Goal: Task Accomplishment & Management: Use online tool/utility

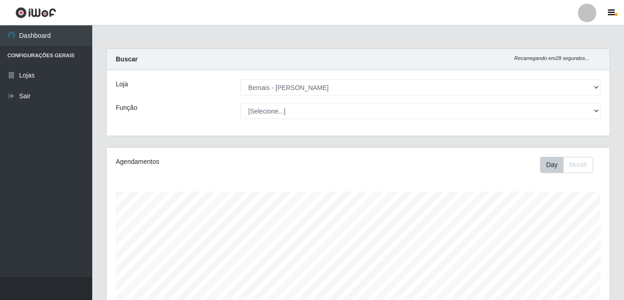
select select "230"
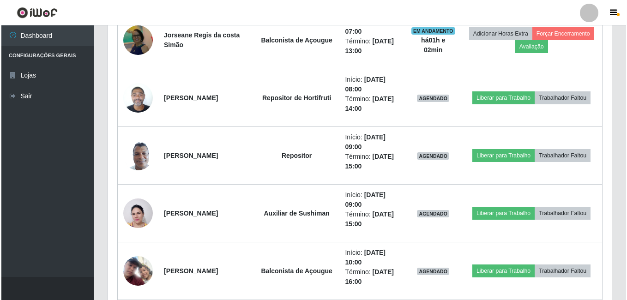
scroll to position [333, 0]
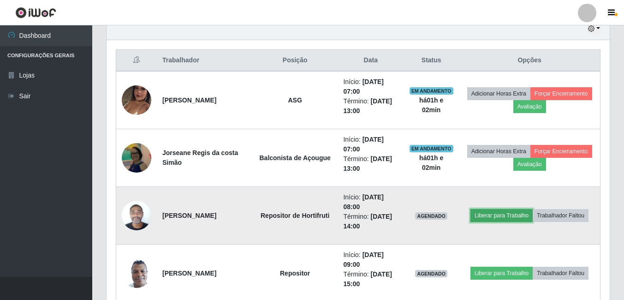
click at [495, 213] on button "Liberar para Trabalho" at bounding box center [502, 215] width 62 height 13
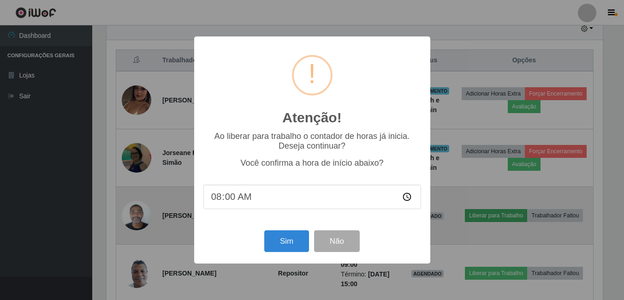
scroll to position [191, 499]
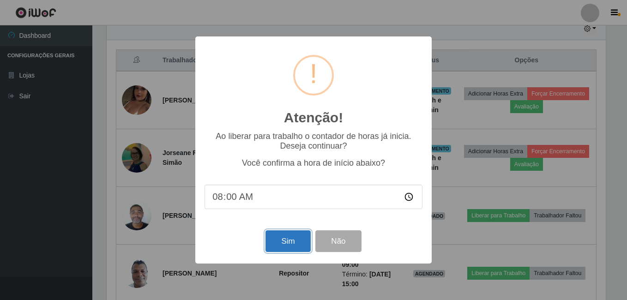
click at [278, 240] on button "Sim" at bounding box center [287, 241] width 45 height 22
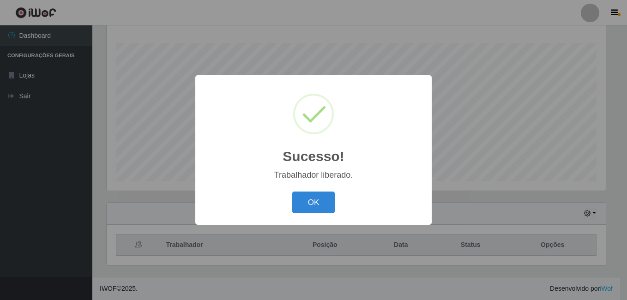
click at [292, 191] on button "OK" at bounding box center [313, 202] width 43 height 22
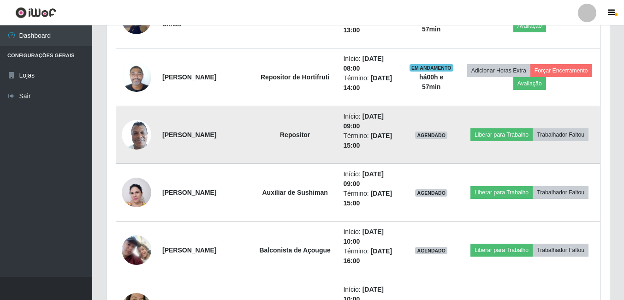
scroll to position [425, 0]
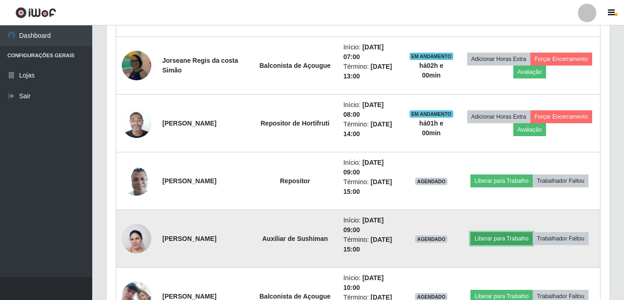
click at [495, 237] on button "Liberar para Trabalho" at bounding box center [502, 238] width 62 height 13
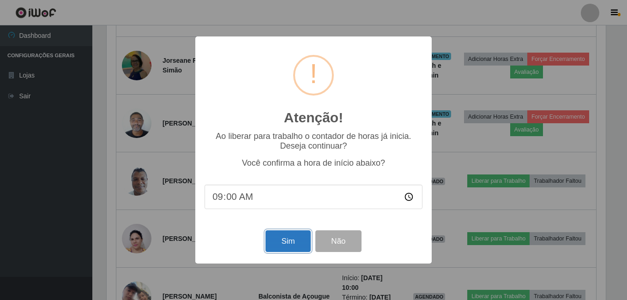
click at [276, 239] on button "Sim" at bounding box center [287, 241] width 45 height 22
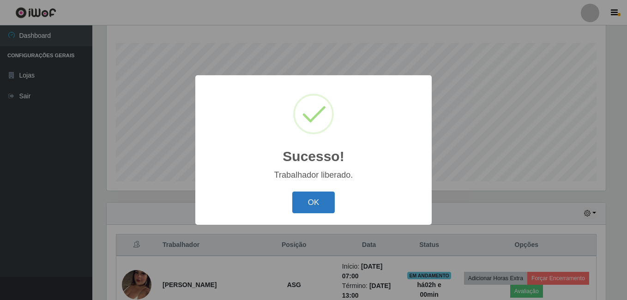
click at [307, 199] on button "OK" at bounding box center [313, 202] width 43 height 22
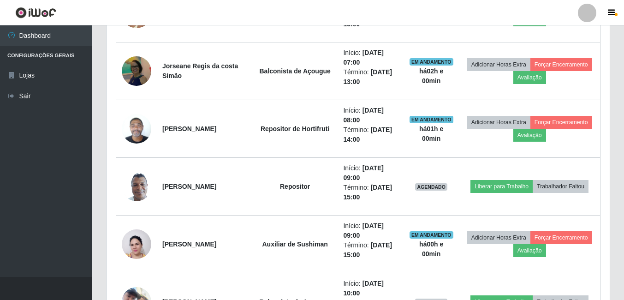
scroll to position [425, 0]
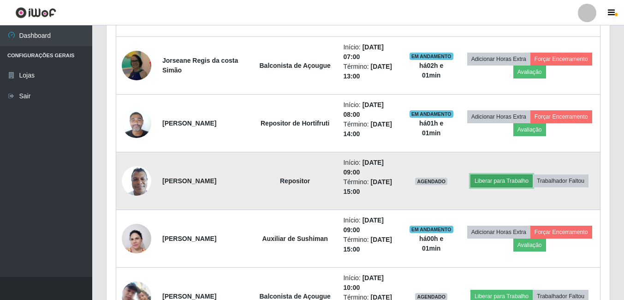
click at [485, 179] on button "Liberar para Trabalho" at bounding box center [502, 180] width 62 height 13
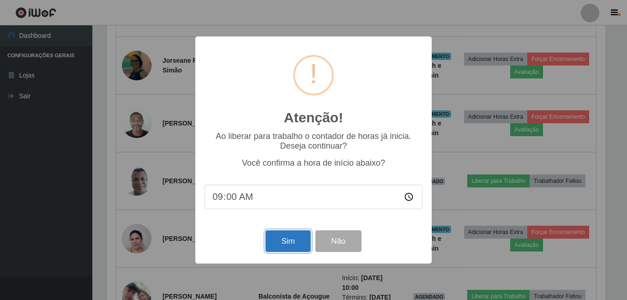
click at [274, 245] on button "Sim" at bounding box center [287, 241] width 45 height 22
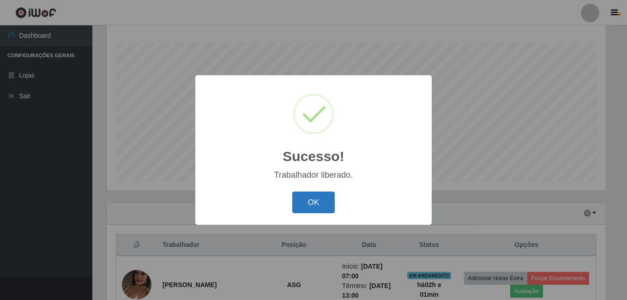
click at [300, 203] on button "OK" at bounding box center [313, 202] width 43 height 22
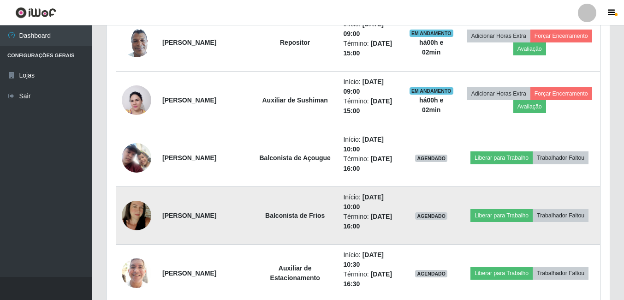
scroll to position [610, 0]
